Goal: Book appointment/travel/reservation

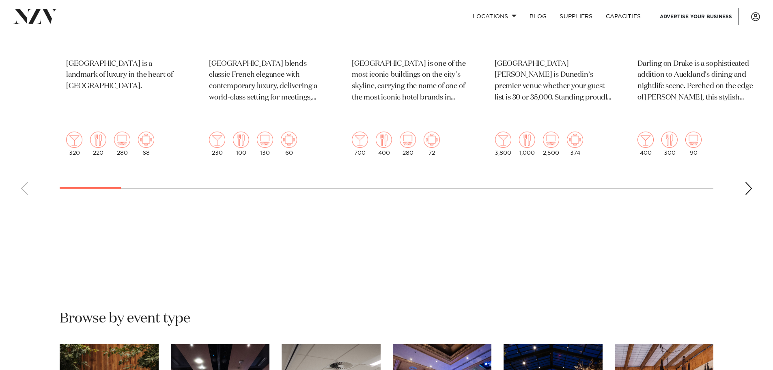
scroll to position [406, 0]
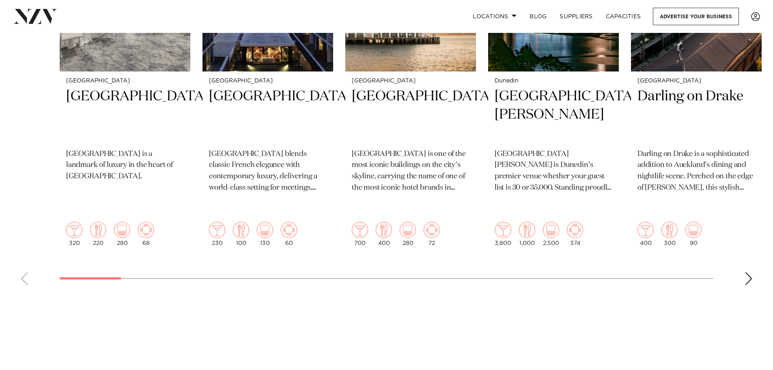
click at [746, 272] on div "Next slide" at bounding box center [749, 278] width 8 height 13
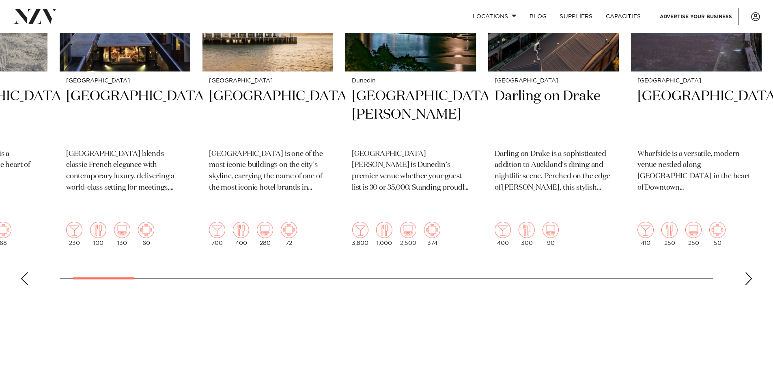
click at [747, 272] on div "Next slide" at bounding box center [749, 278] width 8 height 13
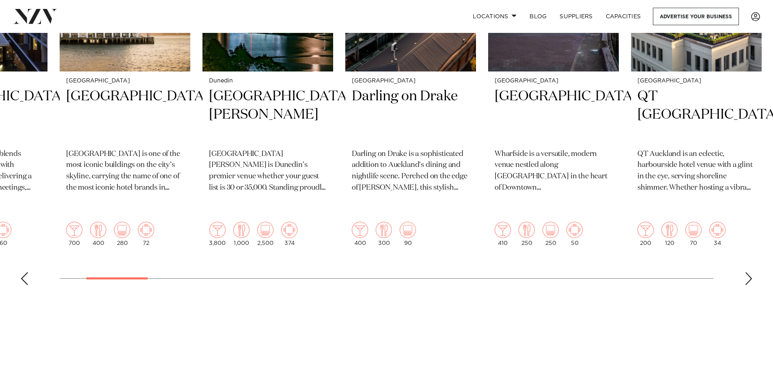
click at [748, 272] on div "Next slide" at bounding box center [749, 278] width 8 height 13
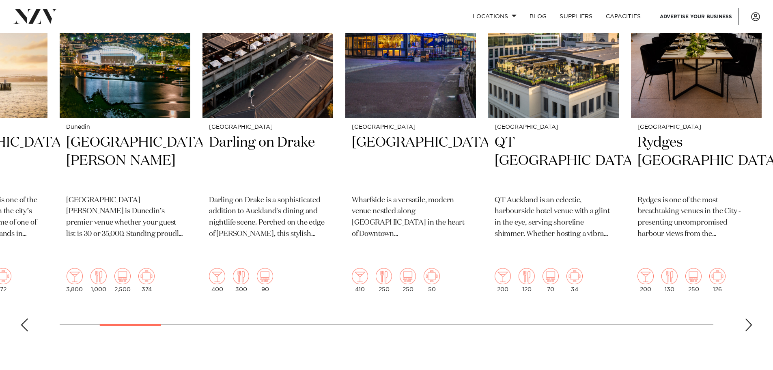
scroll to position [365, 0]
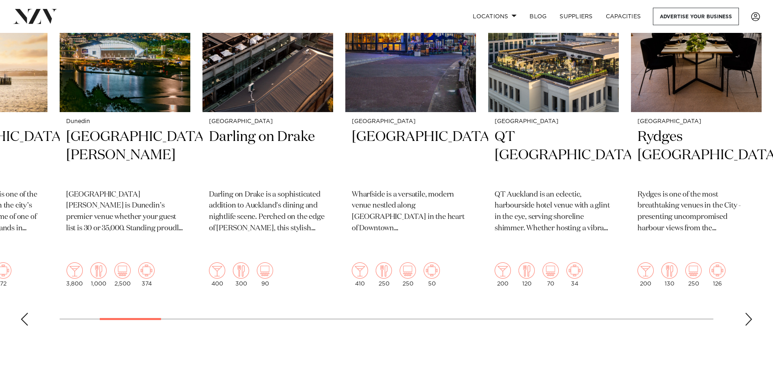
click at [747, 312] on div "Next slide" at bounding box center [749, 318] width 8 height 13
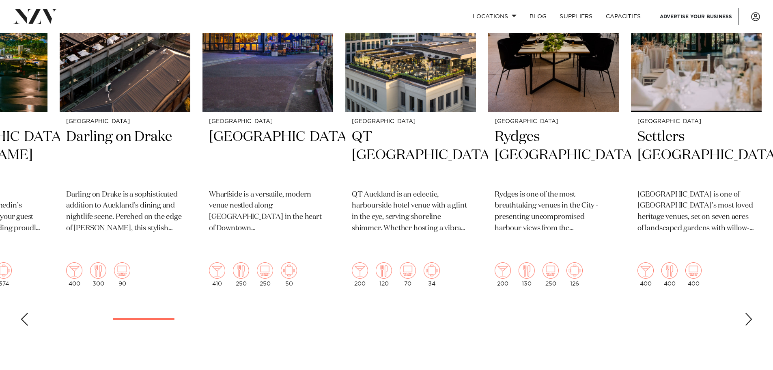
click at [747, 312] on div "Next slide" at bounding box center [749, 318] width 8 height 13
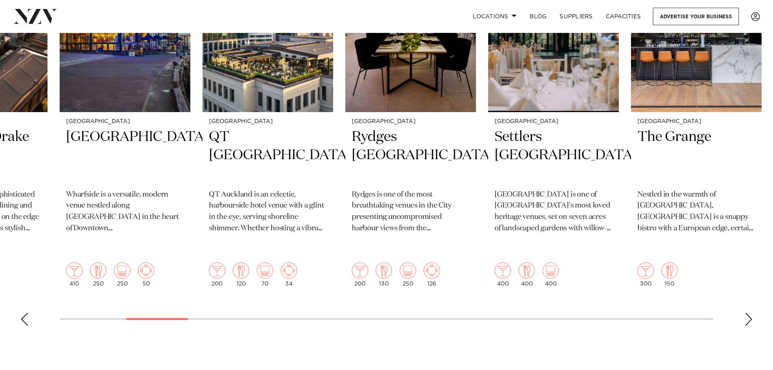
click at [747, 312] on div "Next slide" at bounding box center [749, 318] width 8 height 13
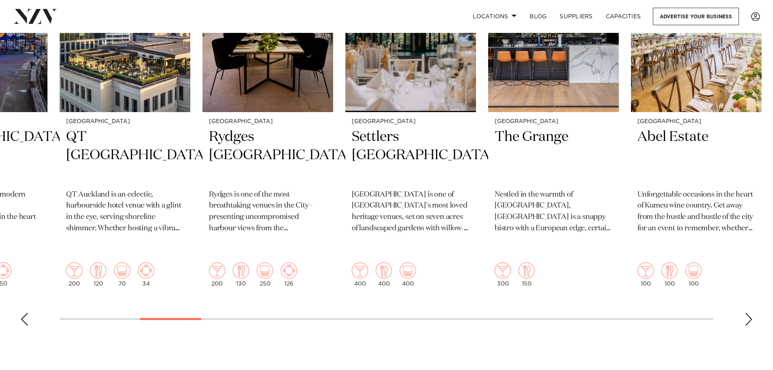
click at [747, 312] on div "Next slide" at bounding box center [749, 318] width 8 height 13
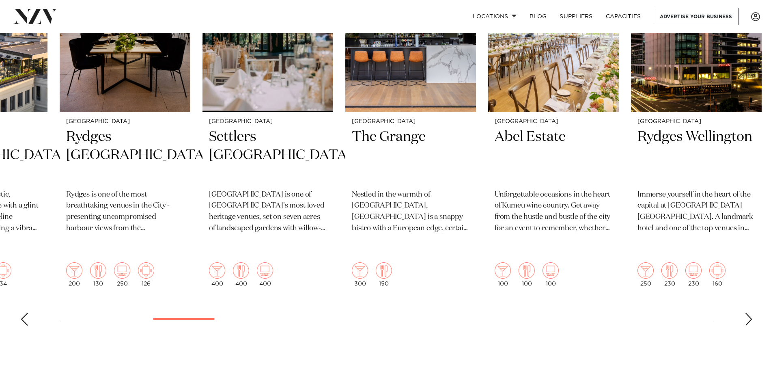
click at [747, 312] on div "Next slide" at bounding box center [749, 318] width 8 height 13
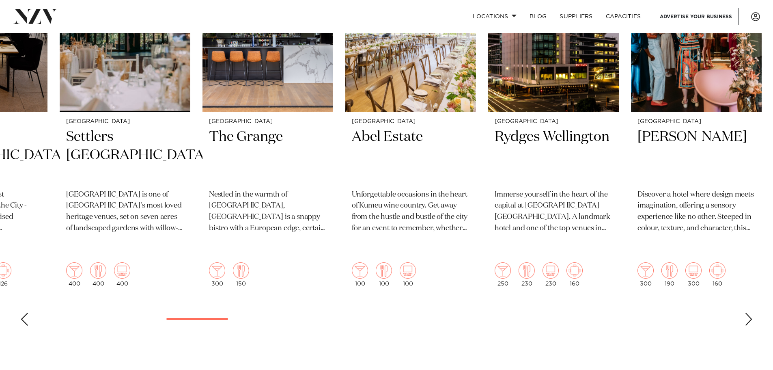
click at [747, 312] on div "Next slide" at bounding box center [749, 318] width 8 height 13
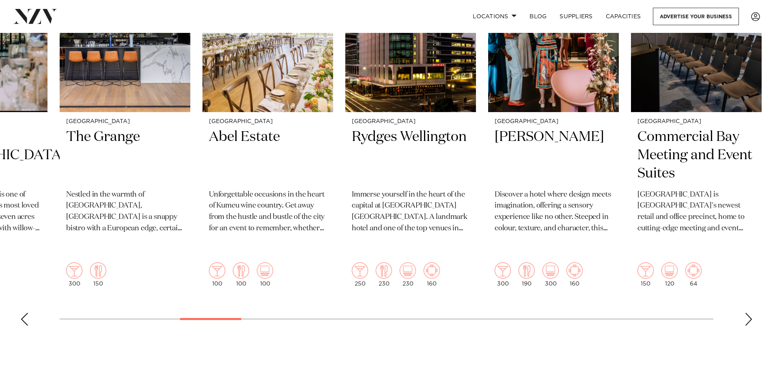
click at [747, 312] on div "Next slide" at bounding box center [749, 318] width 8 height 13
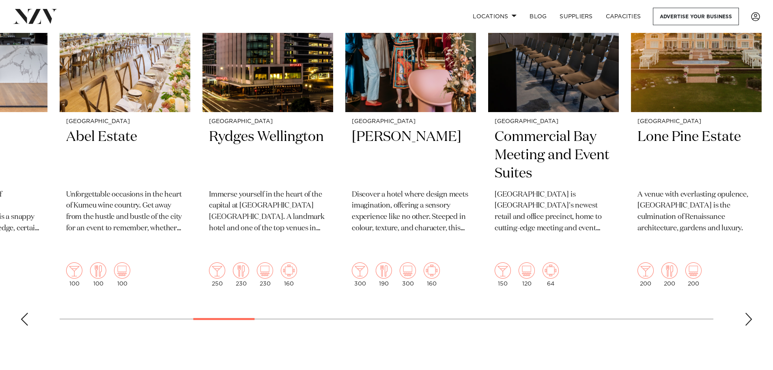
click at [747, 312] on div "Next slide" at bounding box center [749, 318] width 8 height 13
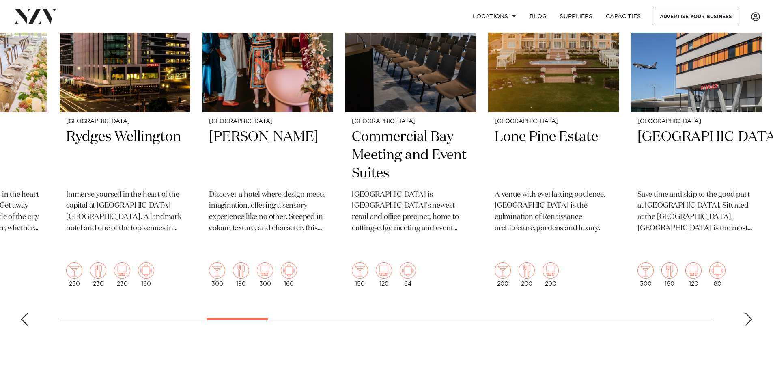
click at [747, 312] on div "Next slide" at bounding box center [749, 318] width 8 height 13
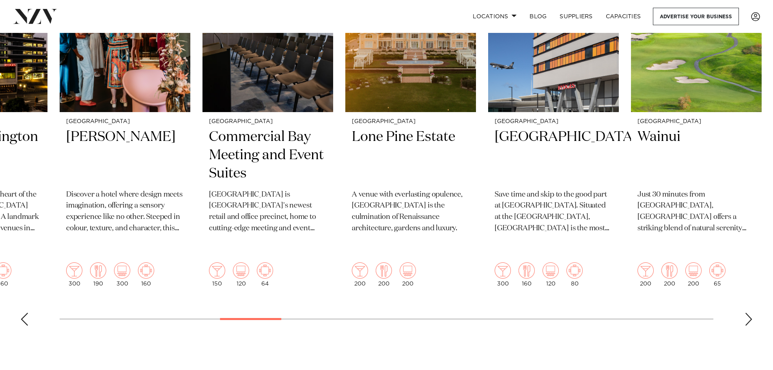
click at [747, 312] on div "Next slide" at bounding box center [749, 318] width 8 height 13
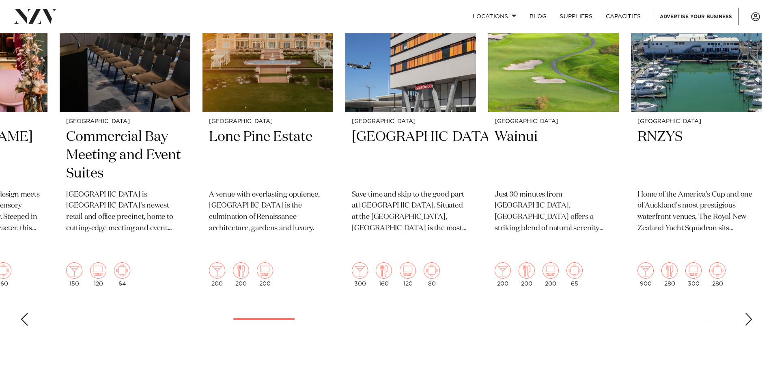
click at [747, 312] on div "Next slide" at bounding box center [749, 318] width 8 height 13
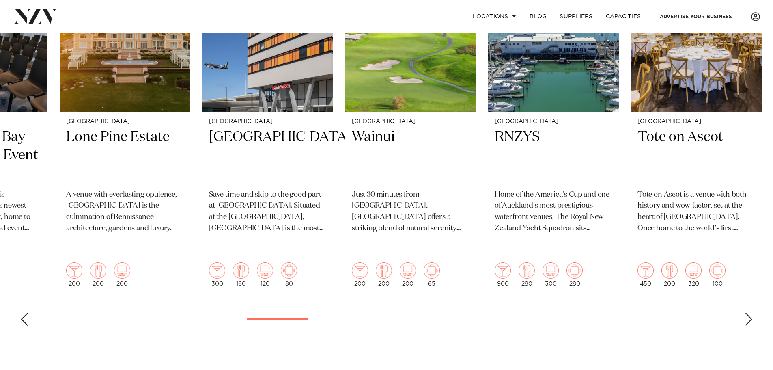
click at [747, 312] on div "Next slide" at bounding box center [749, 318] width 8 height 13
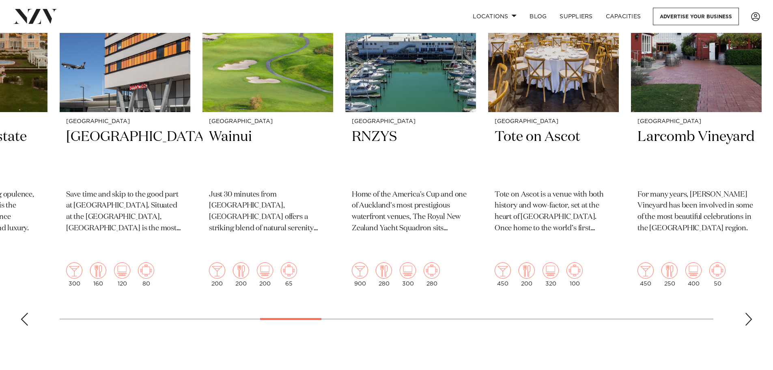
click at [747, 312] on div "Next slide" at bounding box center [749, 318] width 8 height 13
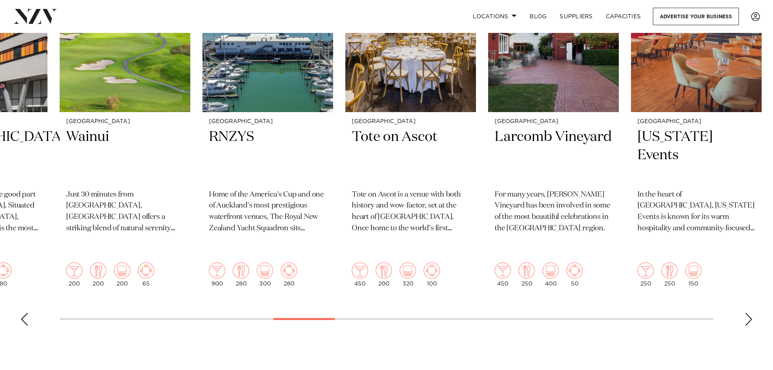
click at [747, 312] on div "Next slide" at bounding box center [749, 318] width 8 height 13
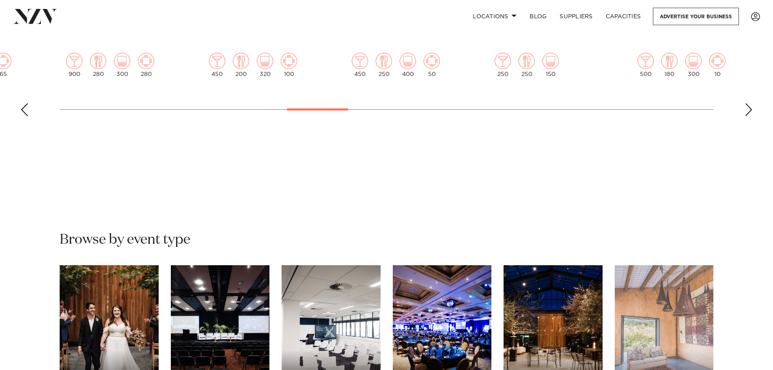
scroll to position [690, 0]
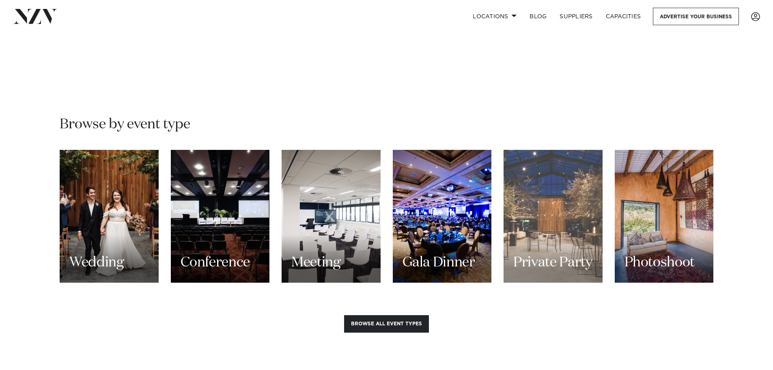
click at [539, 217] on div "Private Party" at bounding box center [553, 216] width 99 height 133
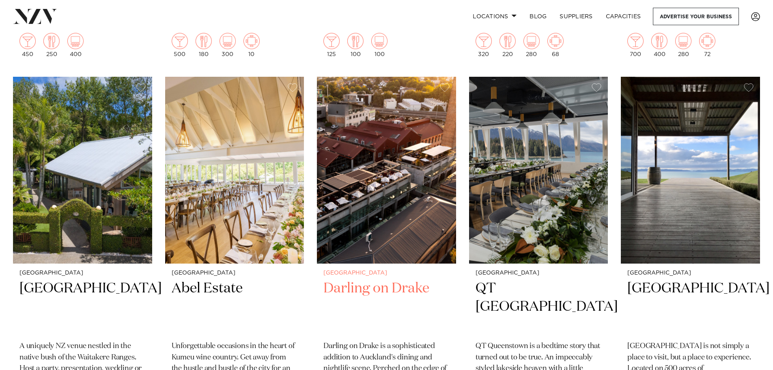
scroll to position [609, 0]
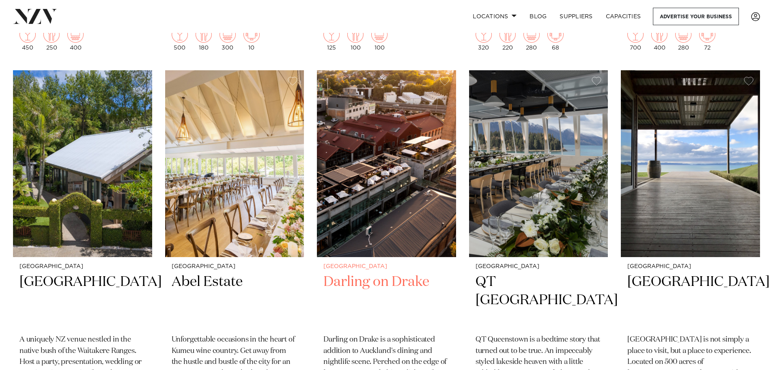
click at [399, 273] on h2 "Darling on Drake" at bounding box center [386, 300] width 126 height 55
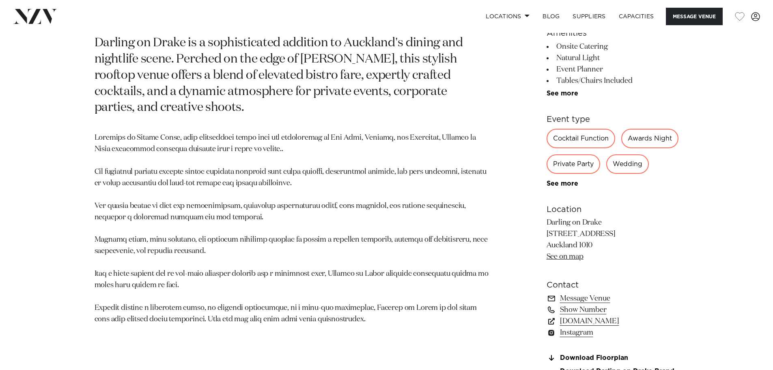
scroll to position [446, 0]
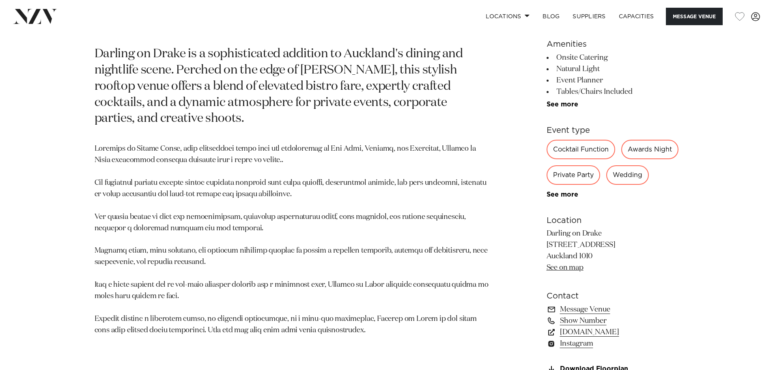
click at [600, 172] on div "Private Party" at bounding box center [574, 174] width 54 height 19
drag, startPoint x: 565, startPoint y: 220, endPoint x: 569, endPoint y: 217, distance: 4.7
click at [566, 198] on link "See more" at bounding box center [578, 194] width 63 height 6
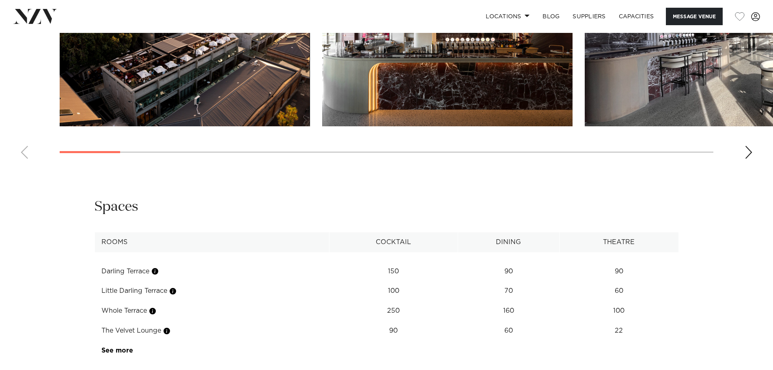
scroll to position [1096, 0]
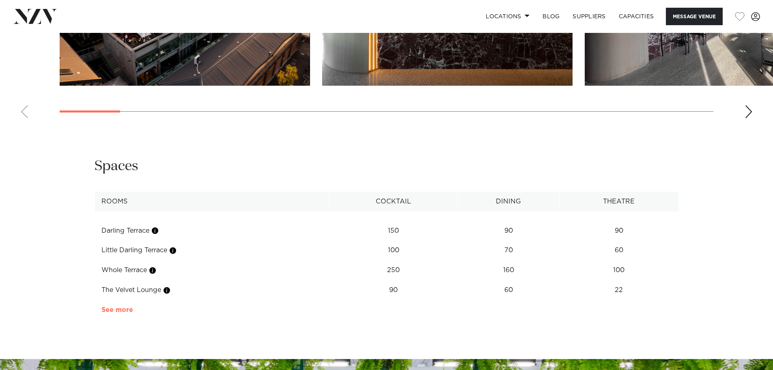
click at [124, 305] on td "See more" at bounding box center [133, 310] width 77 height 20
click at [122, 314] on td "See more" at bounding box center [133, 310] width 77 height 20
click at [125, 310] on link "See more" at bounding box center [132, 309] width 63 height 6
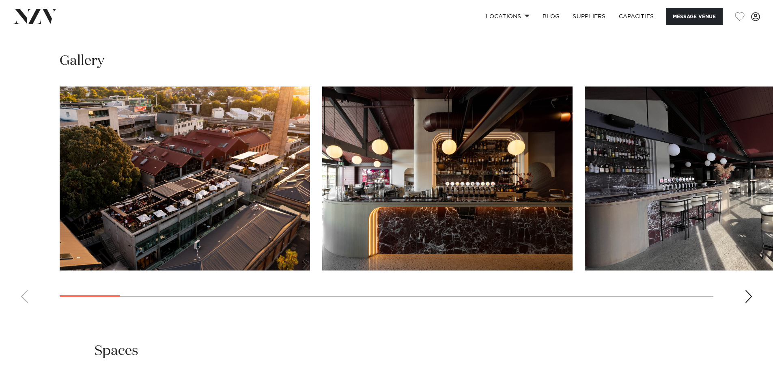
scroll to position [889, 0]
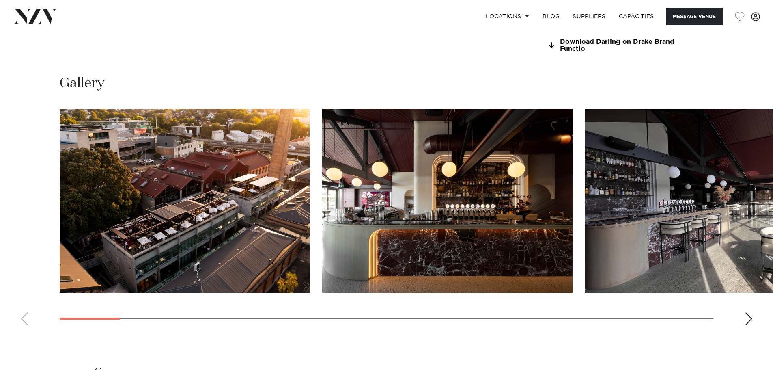
click at [749, 320] on div "Next slide" at bounding box center [749, 318] width 8 height 13
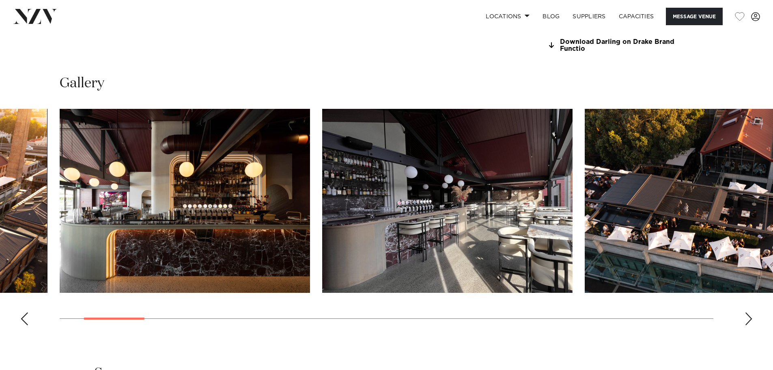
click at [749, 320] on div "Next slide" at bounding box center [749, 318] width 8 height 13
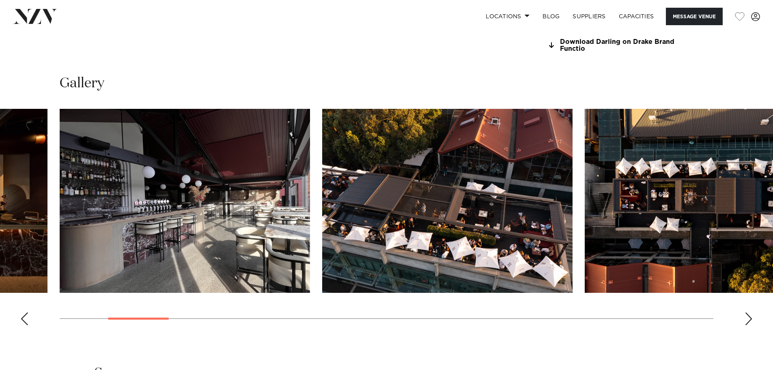
click at [749, 320] on div "Next slide" at bounding box center [749, 318] width 8 height 13
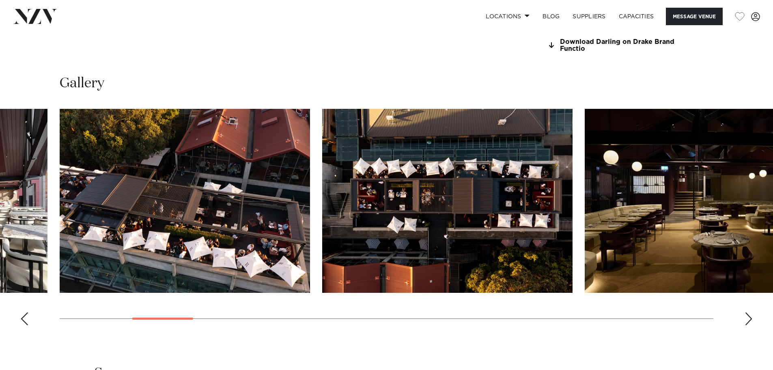
click at [749, 320] on div "Next slide" at bounding box center [749, 318] width 8 height 13
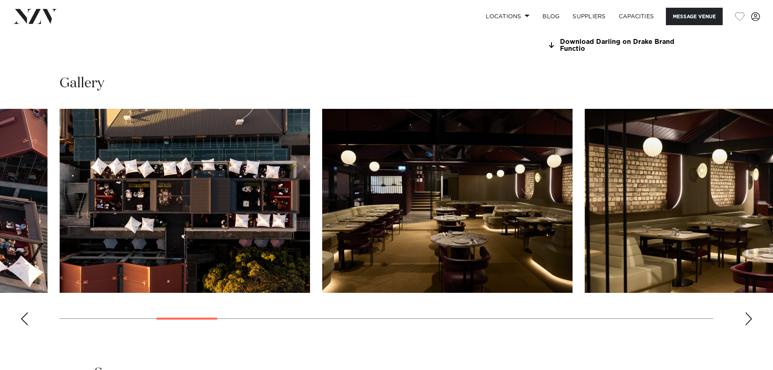
click at [749, 320] on div "Next slide" at bounding box center [749, 318] width 8 height 13
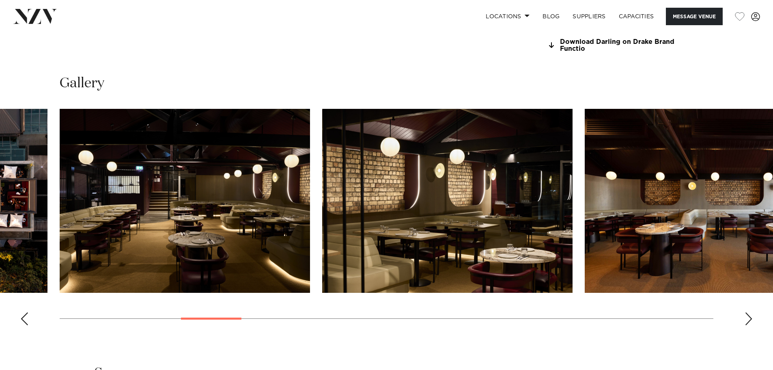
click at [749, 320] on div "Next slide" at bounding box center [749, 318] width 8 height 13
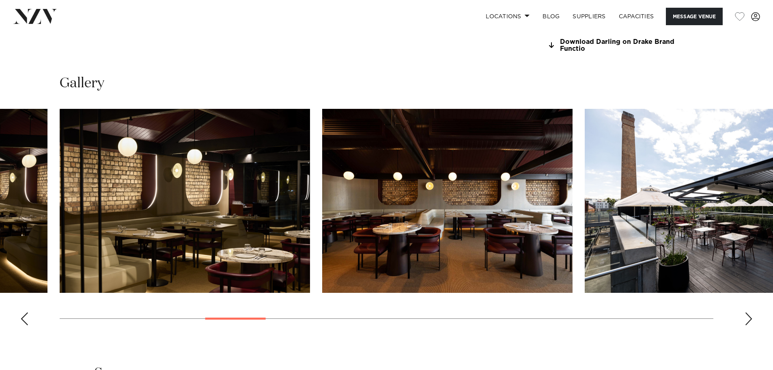
click at [747, 314] on div "Next slide" at bounding box center [749, 318] width 8 height 13
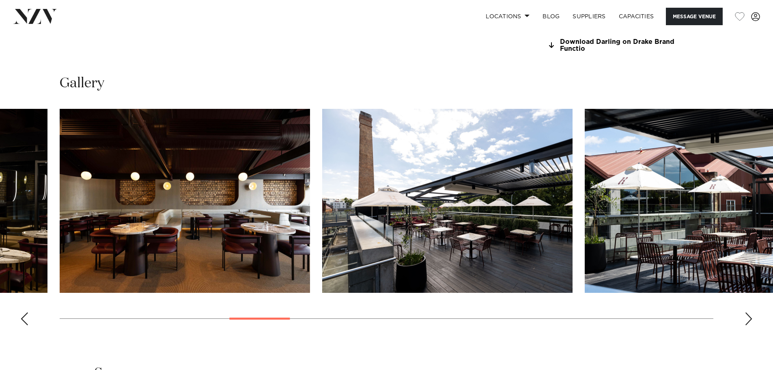
click at [747, 314] on div "Next slide" at bounding box center [749, 318] width 8 height 13
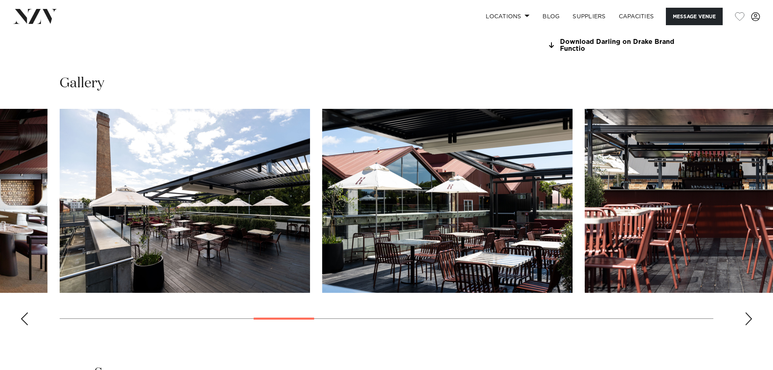
click at [747, 314] on div "Next slide" at bounding box center [749, 318] width 8 height 13
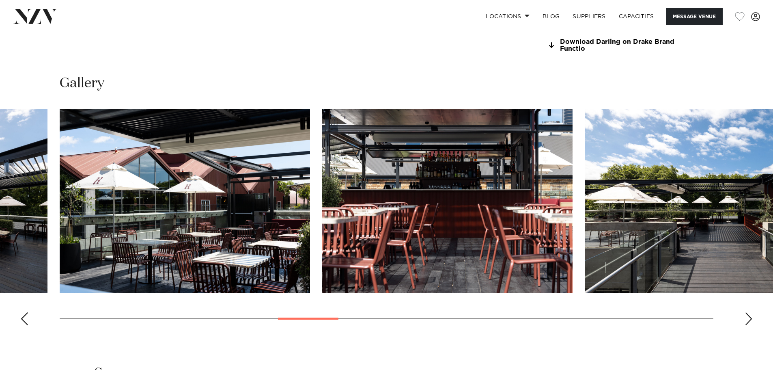
click at [747, 314] on div "Next slide" at bounding box center [749, 318] width 8 height 13
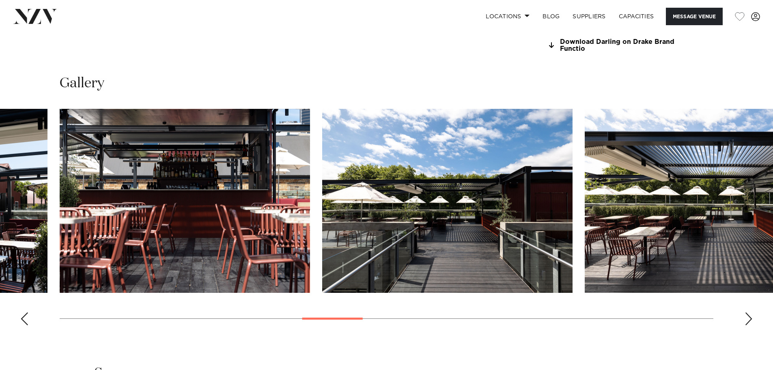
click at [747, 314] on div "Next slide" at bounding box center [749, 318] width 8 height 13
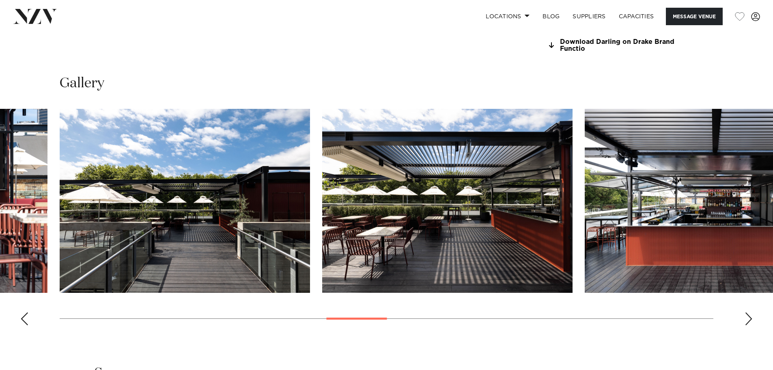
click at [747, 314] on div "Next slide" at bounding box center [749, 318] width 8 height 13
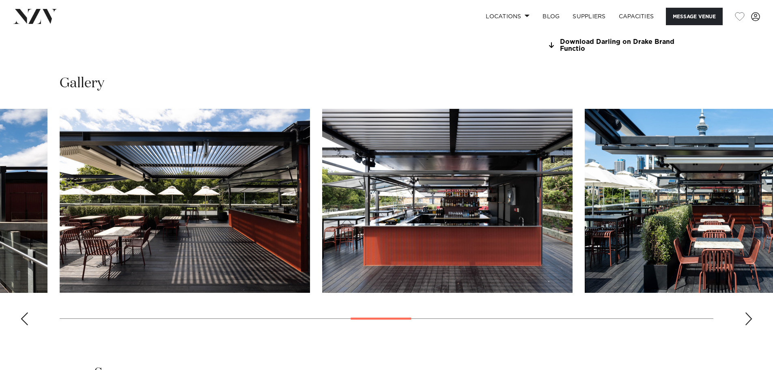
click at [747, 314] on div "Next slide" at bounding box center [749, 318] width 8 height 13
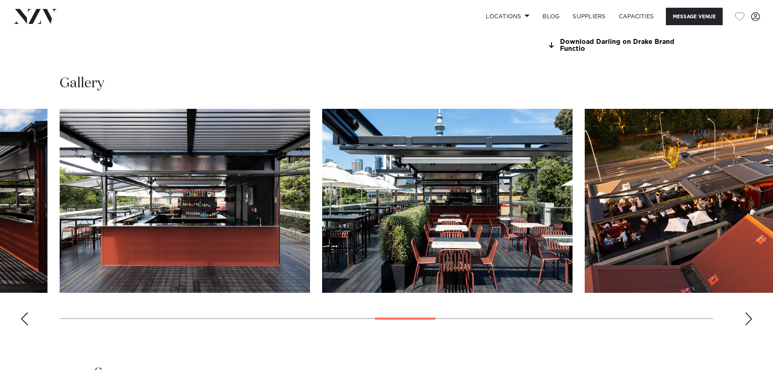
click at [747, 314] on div "Next slide" at bounding box center [749, 318] width 8 height 13
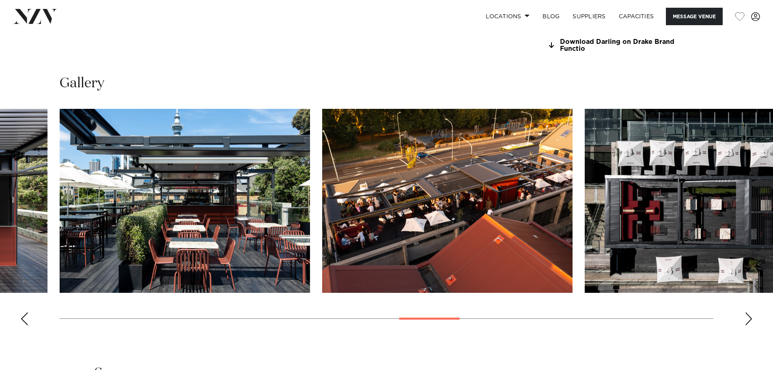
click at [747, 314] on div "Next slide" at bounding box center [749, 318] width 8 height 13
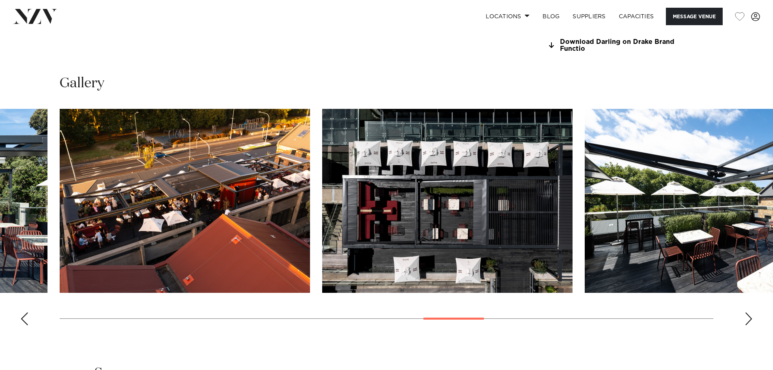
click at [747, 314] on div "Next slide" at bounding box center [749, 318] width 8 height 13
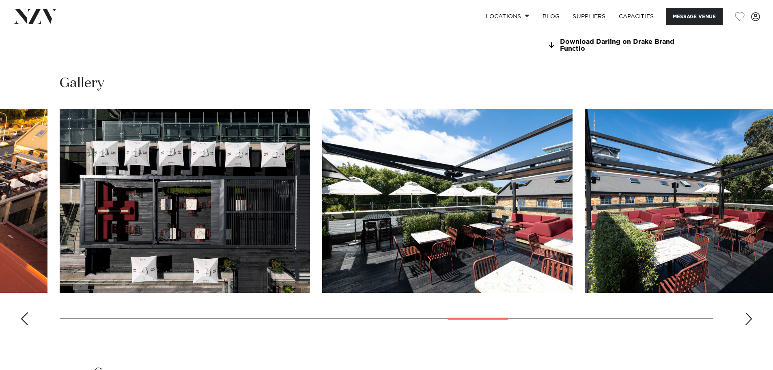
click at [747, 314] on div "Next slide" at bounding box center [749, 318] width 8 height 13
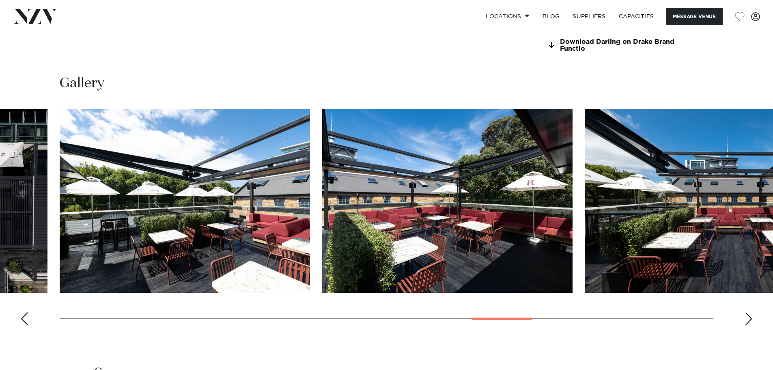
click at [747, 314] on div "Next slide" at bounding box center [749, 318] width 8 height 13
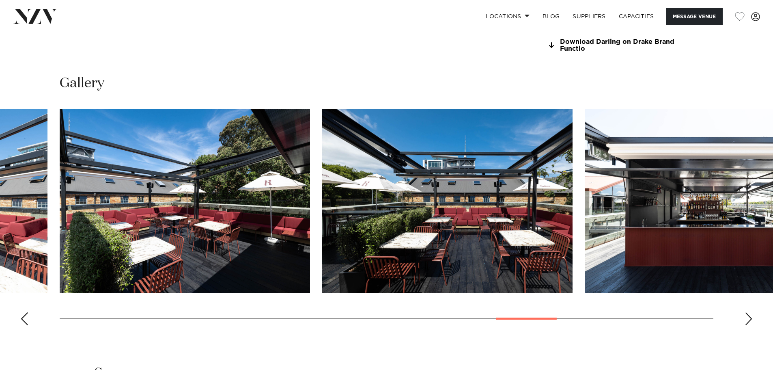
click at [747, 314] on div "Next slide" at bounding box center [749, 318] width 8 height 13
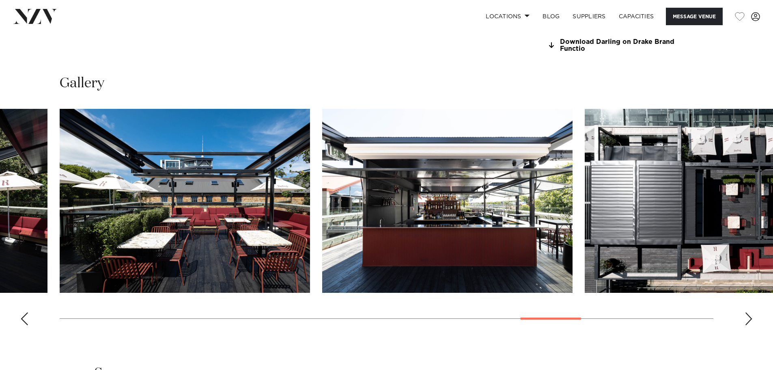
click at [747, 314] on div "Next slide" at bounding box center [749, 318] width 8 height 13
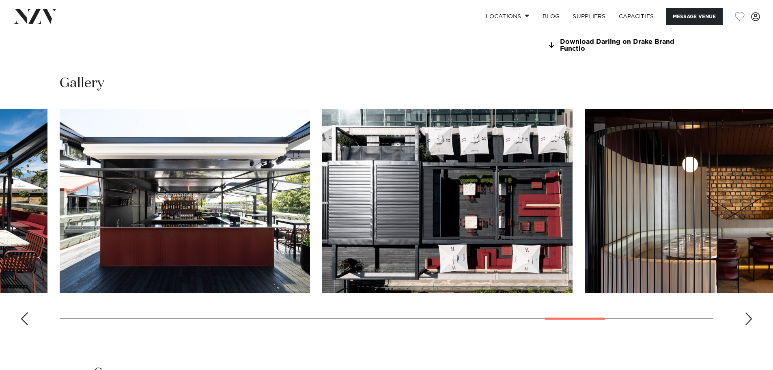
click at [747, 314] on div "Next slide" at bounding box center [749, 318] width 8 height 13
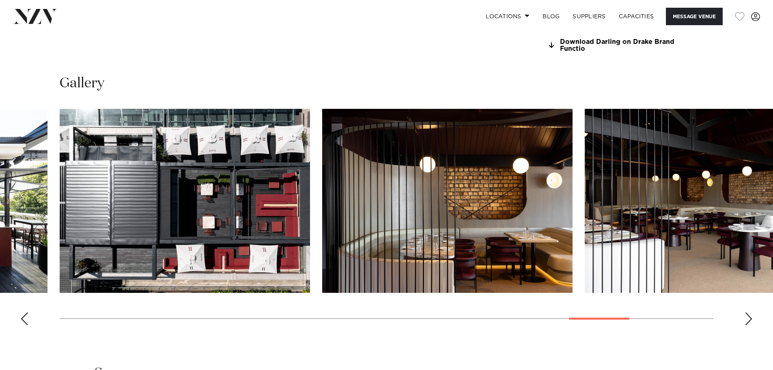
click at [747, 314] on div "Next slide" at bounding box center [749, 318] width 8 height 13
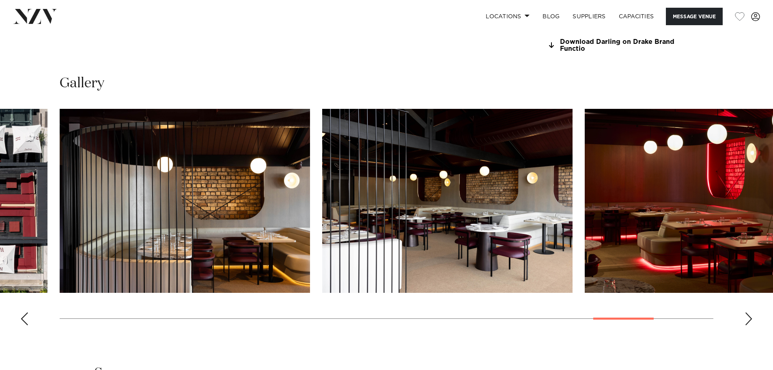
click at [747, 314] on div "Next slide" at bounding box center [749, 318] width 8 height 13
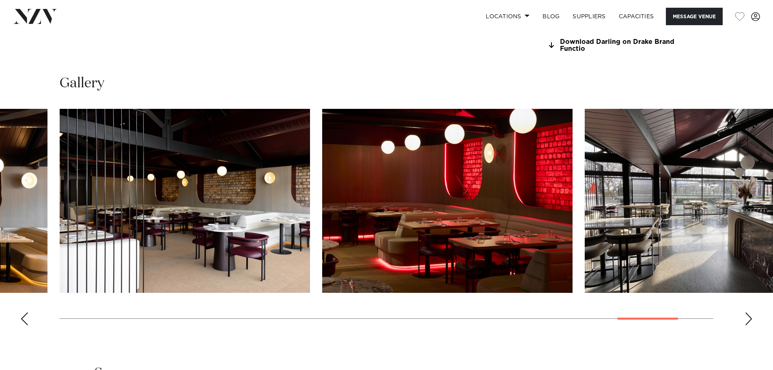
click at [747, 314] on div "Next slide" at bounding box center [749, 318] width 8 height 13
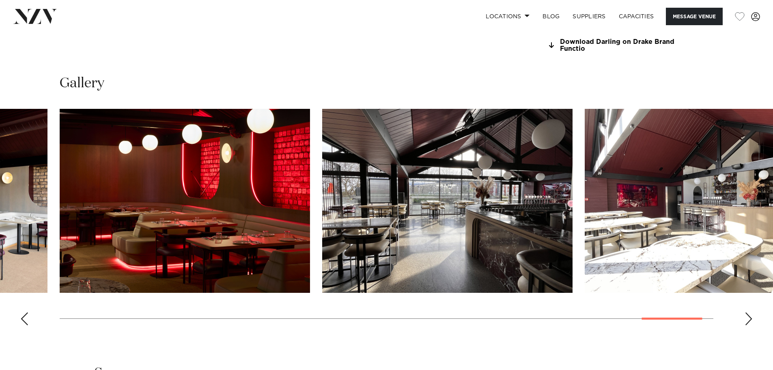
click at [747, 314] on div "Next slide" at bounding box center [749, 318] width 8 height 13
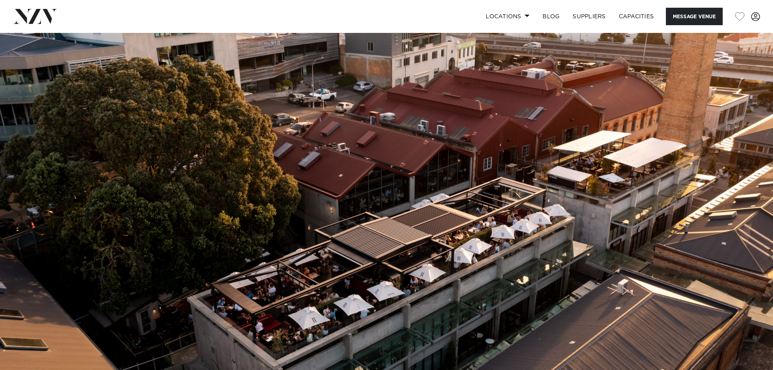
scroll to position [0, 0]
